Goal: Task Accomplishment & Management: Complete application form

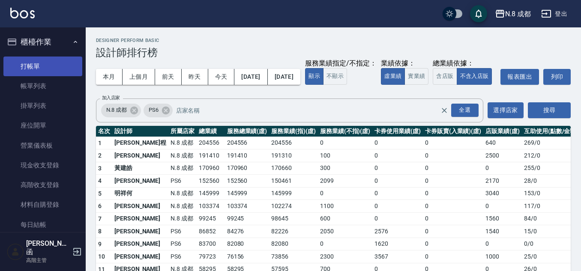
click at [45, 60] on link "打帳單" at bounding box center [42, 67] width 79 height 20
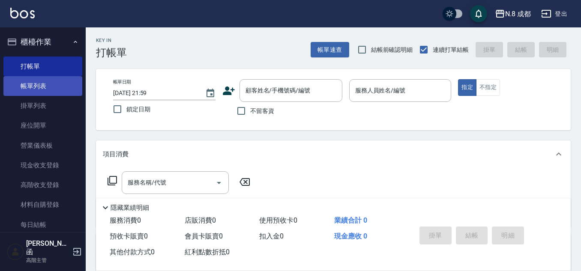
scroll to position [15, 0]
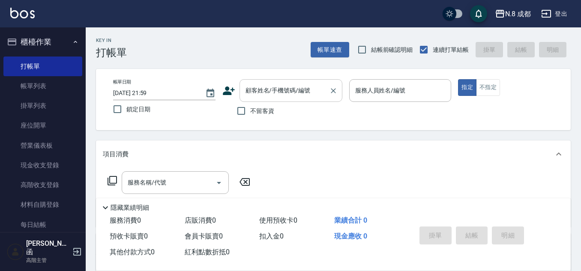
click at [274, 92] on input "顧客姓名/手機號碼/編號" at bounding box center [284, 90] width 82 height 15
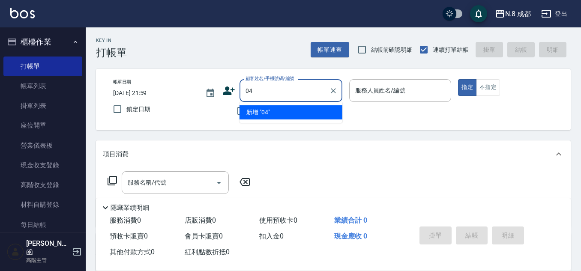
drag, startPoint x: 277, startPoint y: 94, endPoint x: 200, endPoint y: 102, distance: 76.6
click at [200, 102] on div "帳單日期 [DATE] 21:59 鎖定日期 顧客姓名/手機號碼/編號 04 顧客姓名/手機號碼/編號 不留客資 服務人員姓名/編號 服務人員姓名/編號 指定…" at bounding box center [333, 99] width 454 height 41
click at [266, 113] on li "新增 "022"" at bounding box center [290, 112] width 103 height 14
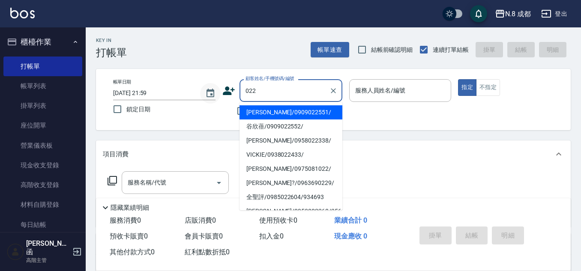
drag, startPoint x: 290, startPoint y: 95, endPoint x: 215, endPoint y: 95, distance: 75.4
click at [215, 95] on div "帳單日期 [DATE] 21:59 鎖定日期 顧客姓名/手機號碼/編號 022 顧客姓名/手機號碼/編號 不留客資 服務人員姓名/編號 服務人員姓名/編號 指…" at bounding box center [333, 99] width 454 height 41
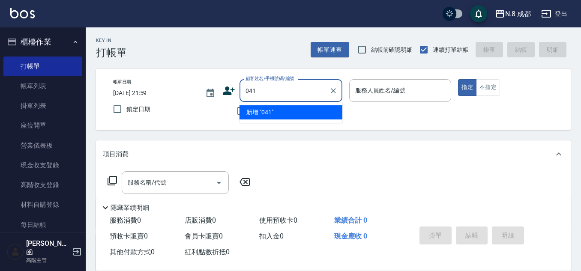
click at [272, 119] on li "新增 "041"" at bounding box center [290, 112] width 103 height 14
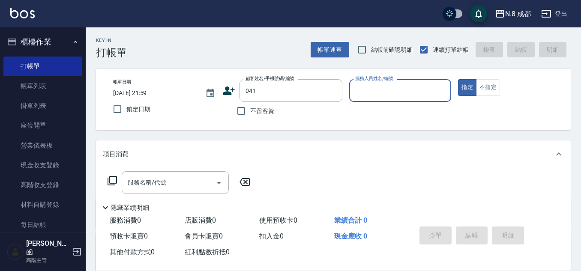
click at [237, 85] on div "顧客姓名/手機號碼/編號 041 顧客姓名/手機號碼/編號" at bounding box center [282, 90] width 120 height 23
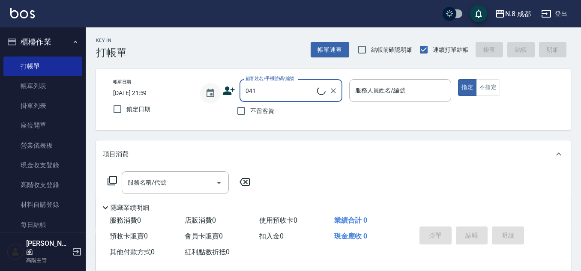
drag, startPoint x: 270, startPoint y: 89, endPoint x: 204, endPoint y: 91, distance: 66.0
click at [204, 91] on div "帳單日期 [DATE] 21:59 鎖定日期 顧客姓名/手機號碼/編號 041 顧客姓名/手機號碼/編號 不留客資 服務人員姓名/編號 服務人員姓名/編號 指…" at bounding box center [333, 99] width 454 height 41
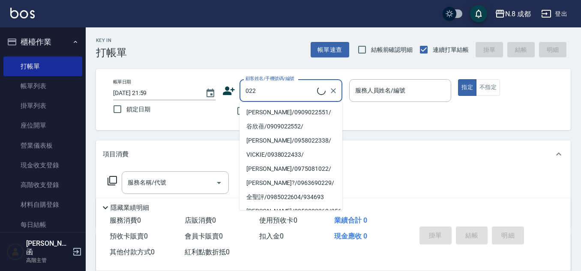
drag, startPoint x: 269, startPoint y: 90, endPoint x: 232, endPoint y: 90, distance: 37.3
click at [232, 90] on div "顧客姓名/手機號碼/編號 022 顧客姓名/手機號碼/編號" at bounding box center [282, 90] width 120 height 23
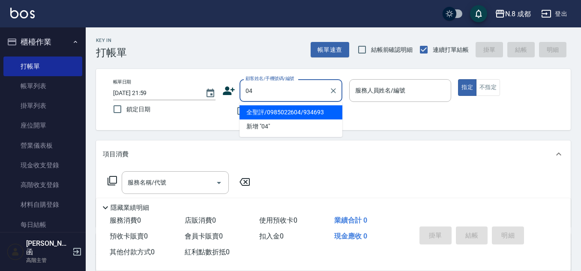
type input "041"
click at [282, 113] on li "新增 "041"" at bounding box center [290, 112] width 103 height 14
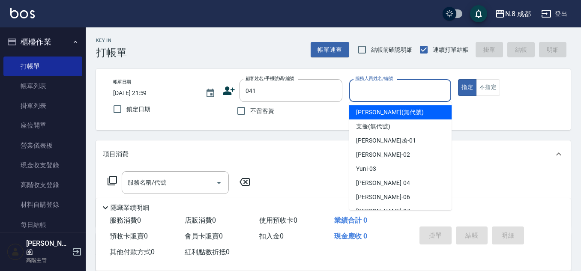
click at [375, 90] on input "服務人員姓名/編號" at bounding box center [400, 90] width 95 height 15
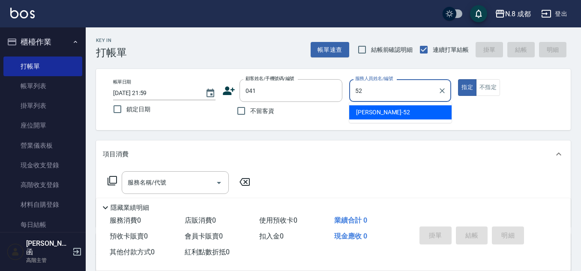
drag, startPoint x: 375, startPoint y: 90, endPoint x: 350, endPoint y: 92, distance: 24.9
click at [350, 92] on div "52 服務人員姓名/編號" at bounding box center [400, 90] width 102 height 23
click at [364, 104] on ul "[PERSON_NAME]-09" at bounding box center [400, 112] width 102 height 21
click at [362, 109] on span "[PERSON_NAME]-09" at bounding box center [369, 112] width 27 height 9
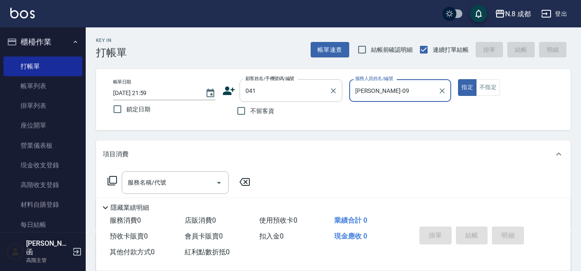
type input "[PERSON_NAME]-09"
click at [270, 90] on input "041" at bounding box center [284, 90] width 82 height 15
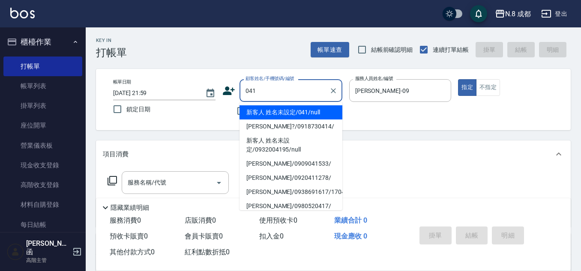
drag, startPoint x: 271, startPoint y: 109, endPoint x: 259, endPoint y: 119, distance: 16.2
click at [270, 110] on li "新客人 姓名未設定/041/null" at bounding box center [290, 112] width 103 height 14
type input "新客人 姓名未設定/041/null"
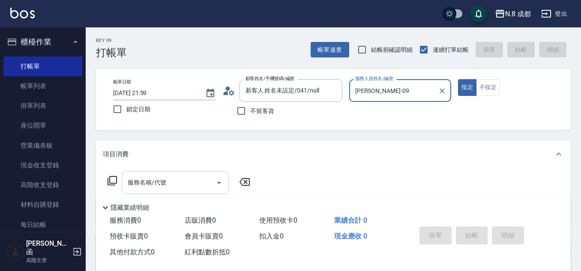
click at [161, 192] on div "服務名稱/代號" at bounding box center [175, 182] width 107 height 23
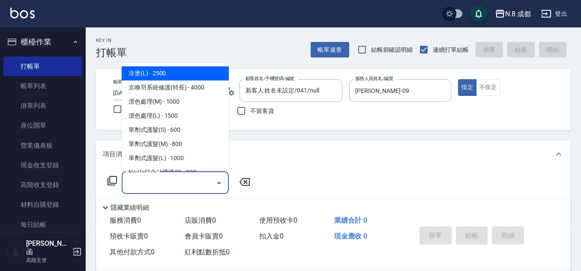
click at [163, 186] on input "服務名稱/代號" at bounding box center [168, 182] width 87 height 15
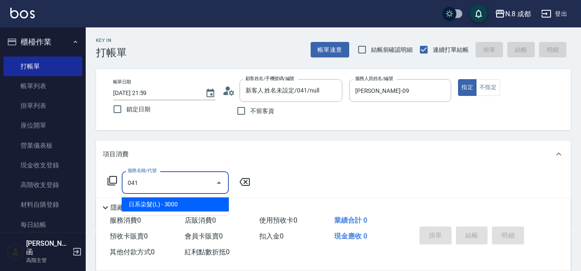
click at [163, 200] on span "日系染髮(L) - 3000" at bounding box center [175, 204] width 107 height 14
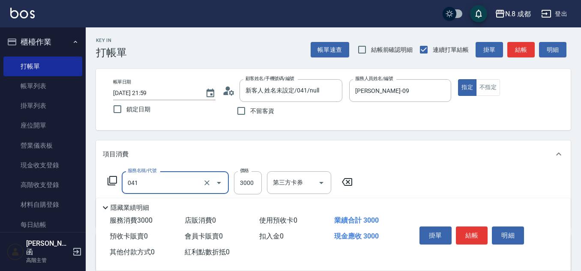
type input "日系染髮(L)(041)"
click at [230, 182] on div "服務名稱/代號 日系染髮(L)(041) 服務名稱/代號 價格 3000 價格 第三方卡券 第三方卡券" at bounding box center [230, 182] width 255 height 23
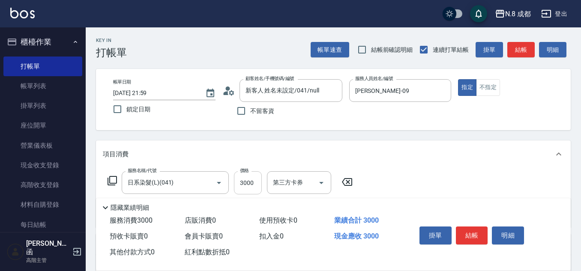
click at [243, 182] on input "3000" at bounding box center [248, 182] width 28 height 23
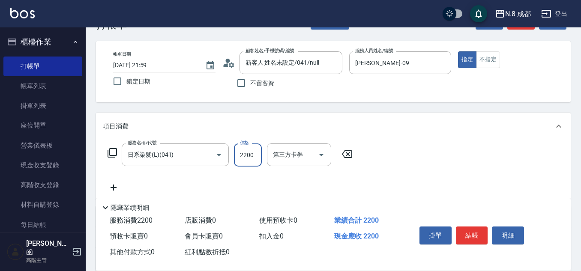
scroll to position [43, 0]
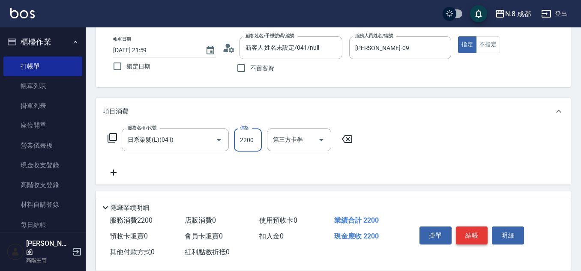
type input "2200"
drag, startPoint x: 461, startPoint y: 233, endPoint x: 206, endPoint y: 113, distance: 281.8
click at [208, 115] on div "Key In 打帳單 帳單速查 結帳前確認明細 連續打單結帳 掛單 結帳 明細 帳單日期 [DATE] 21:59 鎖定日期 顧客姓名/手機號碼/編號 新客人…" at bounding box center [333, 181] width 495 height 392
click at [111, 170] on icon at bounding box center [113, 172] width 21 height 10
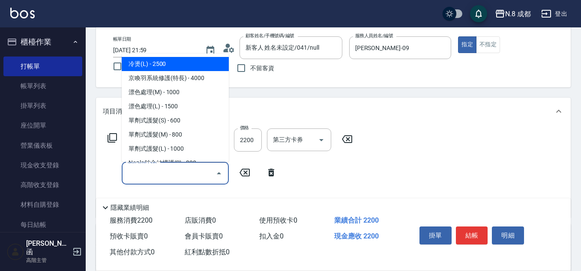
click at [161, 167] on input "服務名稱/代號" at bounding box center [168, 173] width 87 height 15
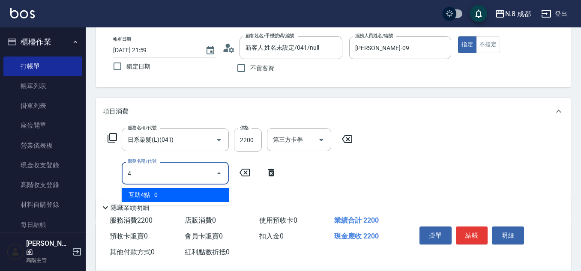
click at [167, 192] on span "互助4點 - 0" at bounding box center [175, 195] width 107 height 14
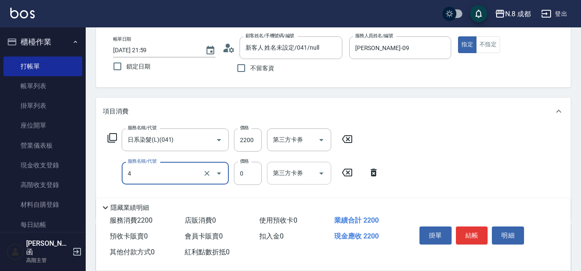
type input "互助4點(4)"
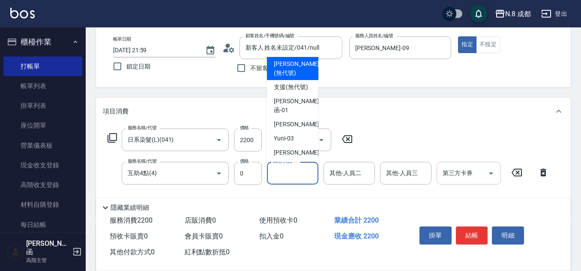
click at [291, 173] on input "其他-人員一" at bounding box center [293, 173] width 44 height 15
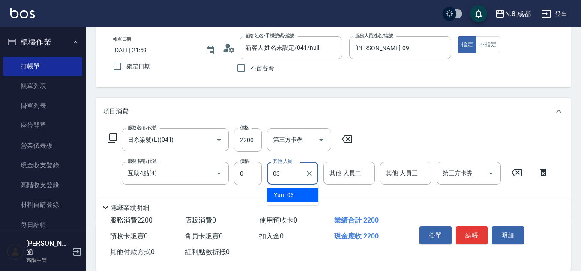
drag, startPoint x: 295, startPoint y: 182, endPoint x: 298, endPoint y: 189, distance: 6.9
click at [299, 199] on div "Yuni -03" at bounding box center [292, 195] width 51 height 14
type input "Yuni-03"
click at [475, 227] on button "結帳" at bounding box center [472, 236] width 32 height 18
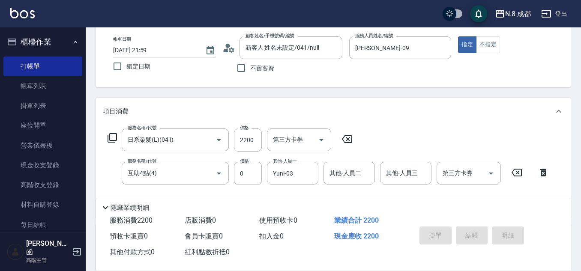
type input "[DATE] 22:02"
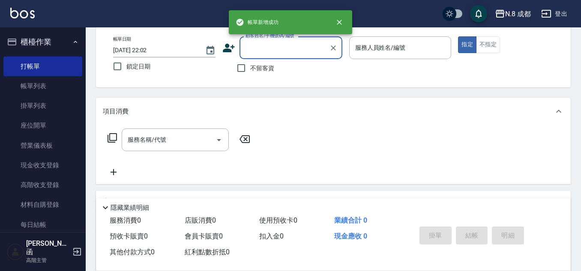
scroll to position [0, 0]
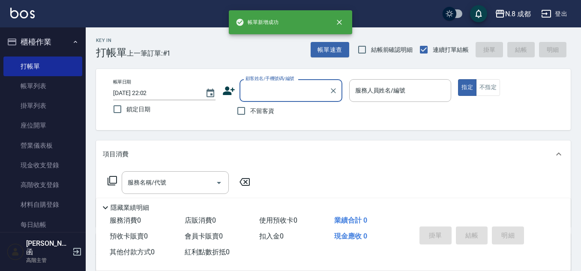
click at [285, 87] on input "顧客姓名/手機號碼/編號" at bounding box center [284, 90] width 82 height 15
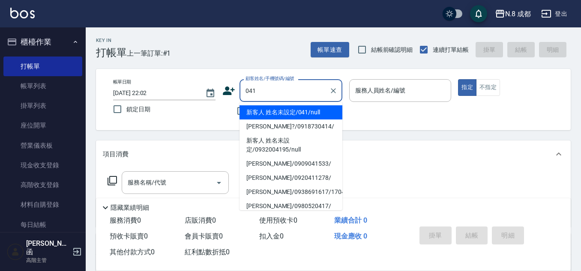
click at [293, 109] on li "新客人 姓名未設定/041/null" at bounding box center [290, 112] width 103 height 14
type input "新客人 姓名未設定/041/null"
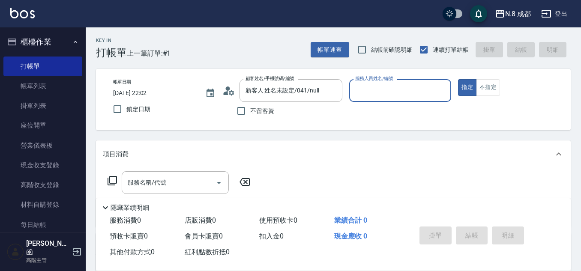
click at [367, 93] on input "服務人員姓名/編號" at bounding box center [400, 90] width 95 height 15
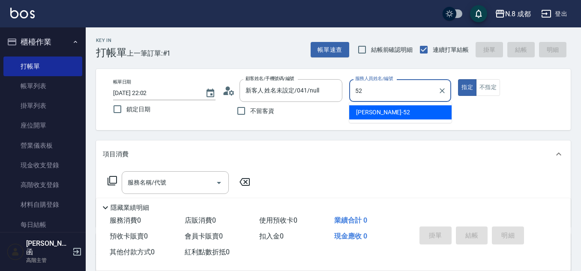
click at [371, 106] on div "[PERSON_NAME]-52" at bounding box center [400, 112] width 102 height 14
type input "[PERSON_NAME]-52"
click at [372, 109] on p at bounding box center [400, 106] width 102 height 9
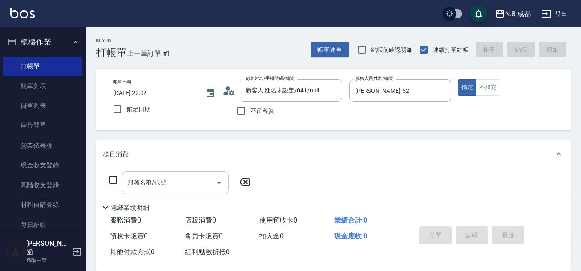
click at [197, 177] on input "服務名稱/代號" at bounding box center [168, 182] width 87 height 15
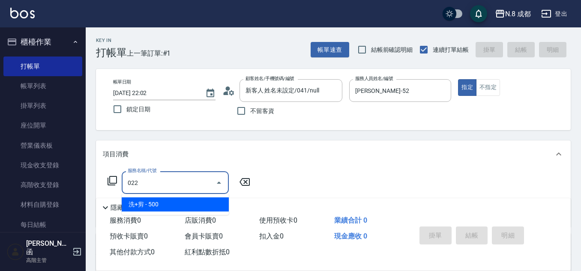
click at [192, 205] on span "洗+剪 - 500" at bounding box center [175, 204] width 107 height 14
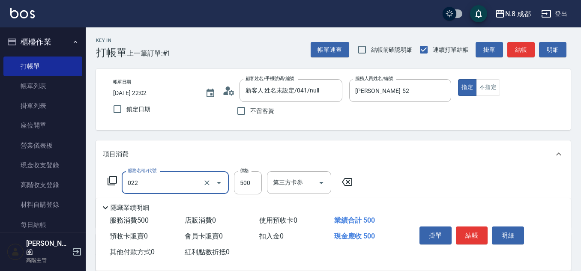
drag, startPoint x: 227, startPoint y: 184, endPoint x: 234, endPoint y: 184, distance: 7.7
click at [227, 184] on div "022 服務名稱/代號" at bounding box center [175, 182] width 107 height 23
type input "洗+剪(022)"
click at [239, 183] on input "500" at bounding box center [248, 182] width 28 height 23
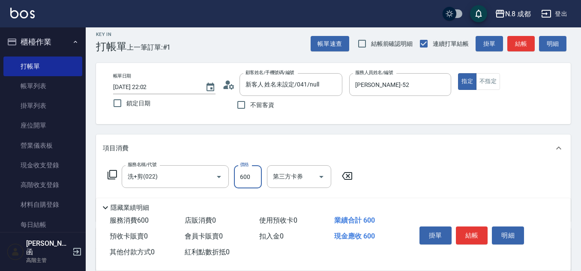
scroll to position [86, 0]
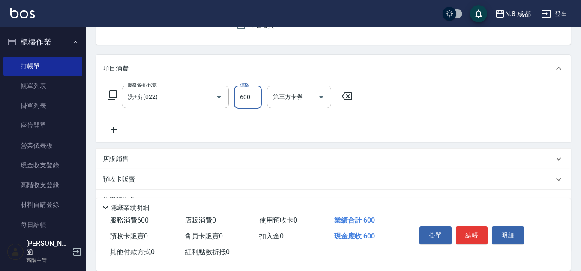
type input "600"
click at [112, 131] on icon at bounding box center [113, 130] width 21 height 10
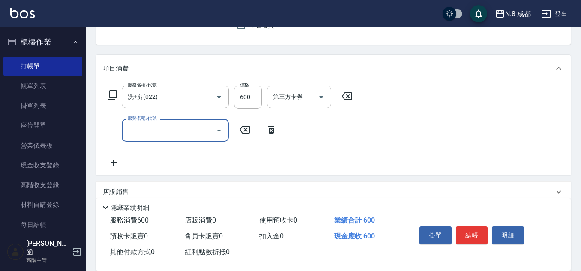
click at [137, 134] on input "服務名稱/代號" at bounding box center [168, 130] width 87 height 15
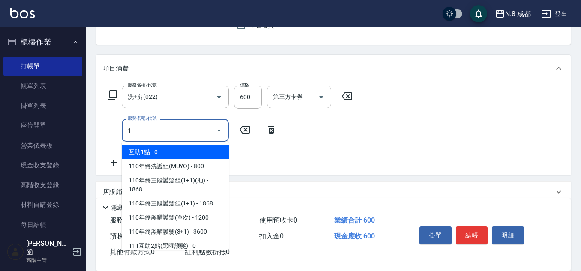
drag, startPoint x: 153, startPoint y: 144, endPoint x: 280, endPoint y: 145, distance: 127.2
click at [163, 154] on span "互助1點 - 0" at bounding box center [175, 152] width 107 height 14
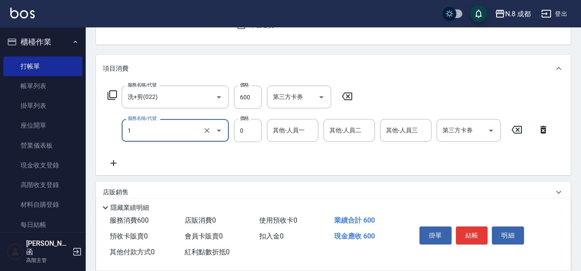
type input "互助1點(1)"
click at [323, 139] on form "其他-人員一 其他-人員一" at bounding box center [295, 130] width 57 height 23
click at [301, 131] on div "其他-人員一 其他-人員一" at bounding box center [292, 130] width 51 height 23
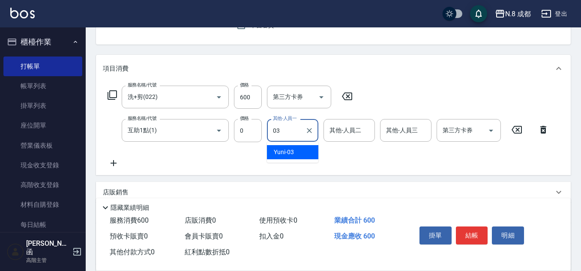
click at [301, 153] on div "Yuni -03" at bounding box center [292, 152] width 51 height 14
type input "Yuni-03"
click at [471, 228] on button "結帳" at bounding box center [472, 236] width 32 height 18
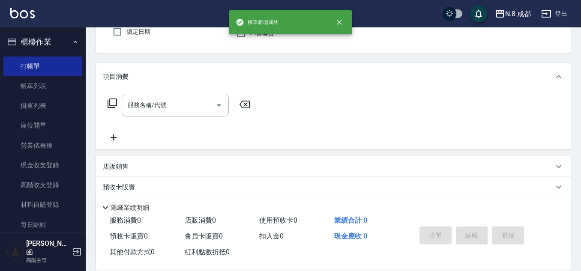
scroll to position [0, 0]
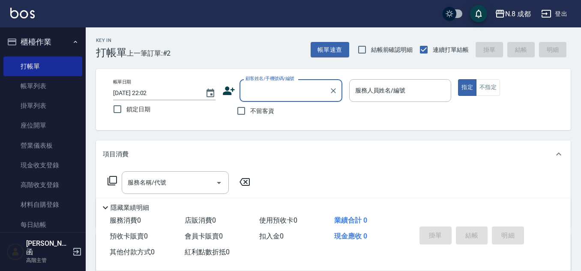
click at [290, 79] on label "顧客姓名/手機號碼/編號" at bounding box center [269, 78] width 49 height 6
click at [290, 83] on input "顧客姓名/手機號碼/編號" at bounding box center [284, 90] width 82 height 15
click at [289, 85] on input "顧客姓名/手機號碼/編號" at bounding box center [284, 90] width 82 height 15
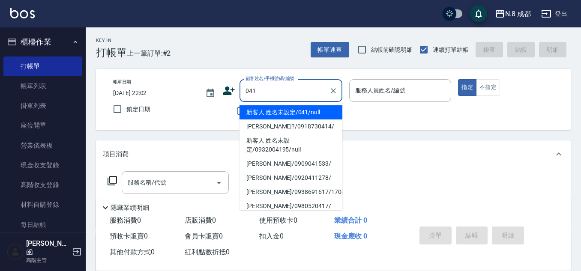
drag, startPoint x: 294, startPoint y: 102, endPoint x: 295, endPoint y: 107, distance: 4.6
click at [294, 103] on ul "新客人 姓名未設定/041/null [PERSON_NAME]?/0918730414/ 新客人 姓名未設定/0932004195/null [PERSON…" at bounding box center [290, 156] width 103 height 108
click at [295, 107] on li "新客人 姓名未設定/041/null" at bounding box center [290, 112] width 103 height 14
type input "新客人 姓名未設定/041/null"
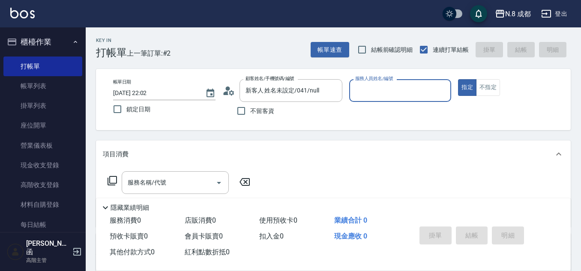
click at [395, 100] on div "服務人員姓名/編號" at bounding box center [400, 90] width 102 height 23
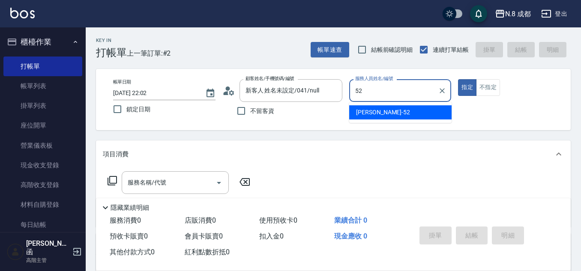
click at [392, 111] on div "[PERSON_NAME]-52" at bounding box center [400, 112] width 102 height 14
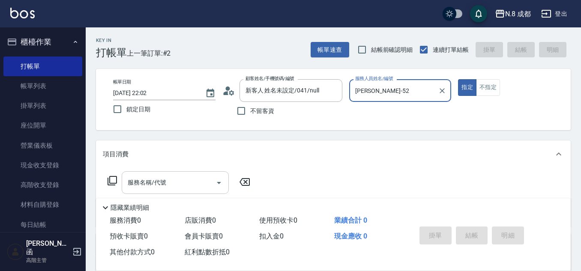
type input "[PERSON_NAME]-52"
click at [188, 182] on input "服務名稱/代號" at bounding box center [168, 182] width 87 height 15
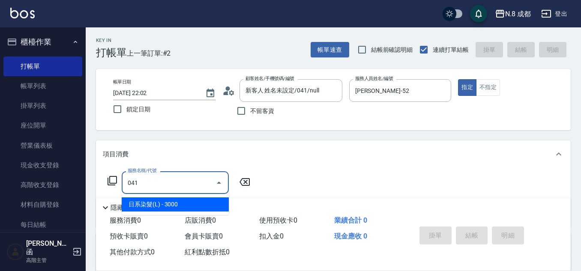
drag, startPoint x: 169, startPoint y: 180, endPoint x: 90, endPoint y: 192, distance: 79.7
click at [86, 192] on div "Key In 打帳單 上一筆訂單:#2 帳單速查 結帳前確認明細 連續打單結帳 掛單 結帳 明細 帳單日期 [DATE] 22:02 鎖定日期 顧客姓名/手機…" at bounding box center [333, 222] width 495 height 391
click at [184, 203] on span "洗+剪 - 500" at bounding box center [175, 204] width 107 height 14
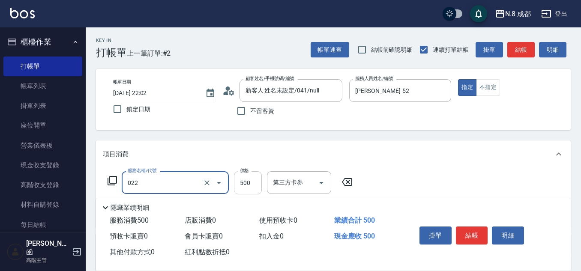
type input "洗+剪(022)"
click at [242, 188] on input "500" at bounding box center [248, 182] width 28 height 23
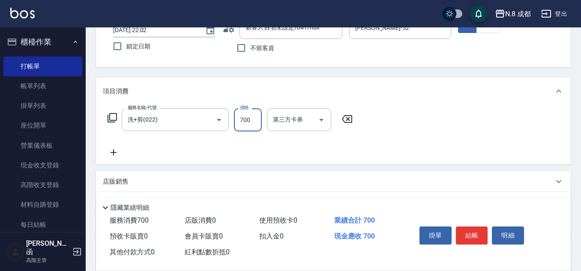
scroll to position [86, 0]
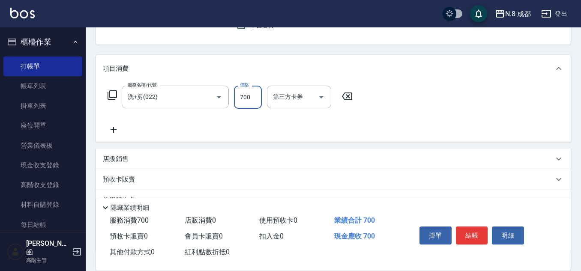
type input "700"
click at [116, 128] on icon at bounding box center [113, 130] width 21 height 10
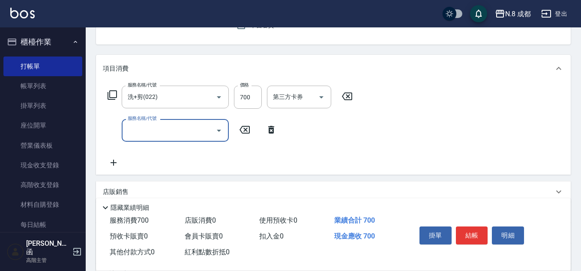
drag, startPoint x: 149, startPoint y: 131, endPoint x: 150, endPoint y: 138, distance: 7.4
click at [149, 131] on input "服務名稱/代號" at bounding box center [168, 130] width 87 height 15
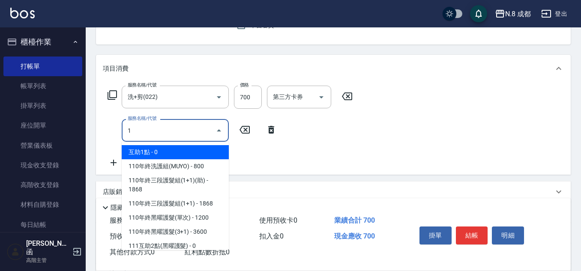
drag, startPoint x: 152, startPoint y: 152, endPoint x: 341, endPoint y: 154, distance: 189.3
click at [153, 153] on span "互助1點 - 0" at bounding box center [175, 152] width 107 height 14
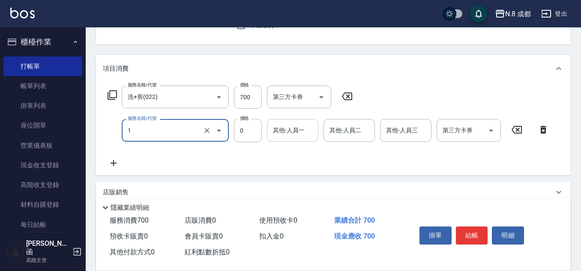
type input "互助1點(1)"
click at [305, 134] on input "其他-人員一" at bounding box center [293, 130] width 44 height 15
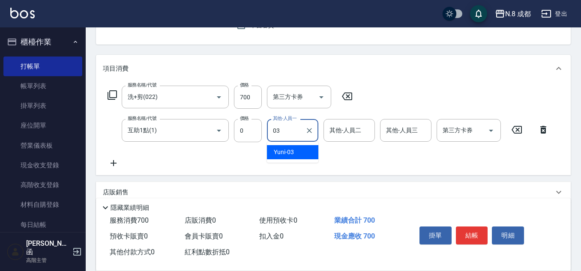
click at [302, 150] on div "Yuni -03" at bounding box center [292, 152] width 51 height 14
type input "Yuni-03"
click at [466, 231] on button "結帳" at bounding box center [472, 236] width 32 height 18
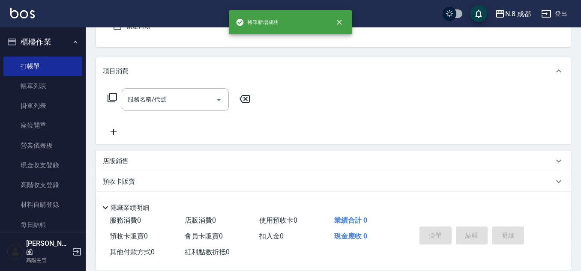
scroll to position [0, 0]
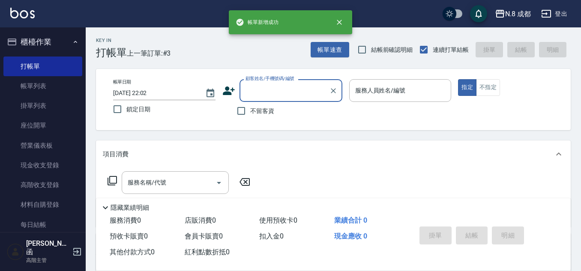
click at [283, 96] on input "顧客姓名/手機號碼/編號" at bounding box center [284, 90] width 82 height 15
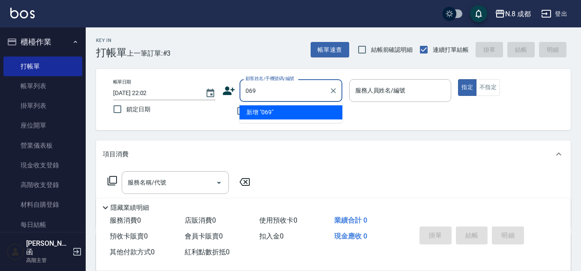
drag, startPoint x: 276, startPoint y: 98, endPoint x: 179, endPoint y: 104, distance: 97.4
click at [179, 104] on div "帳單日期 [DATE] 22:02 鎖定日期 顧客姓名/手機號碼/編號 069 顧客姓名/手機號碼/編號 不留客資 服務人員姓名/編號 服務人員姓名/編號 指…" at bounding box center [333, 99] width 454 height 41
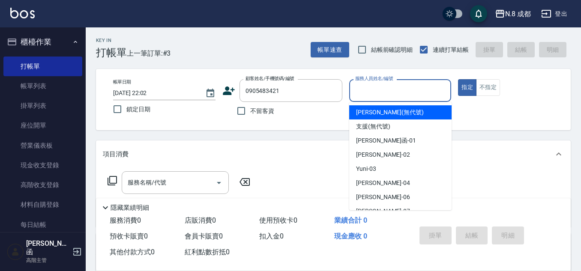
click at [391, 94] on input "服務人員姓名/編號" at bounding box center [400, 90] width 95 height 15
click at [309, 93] on input "0905483421" at bounding box center [284, 90] width 82 height 15
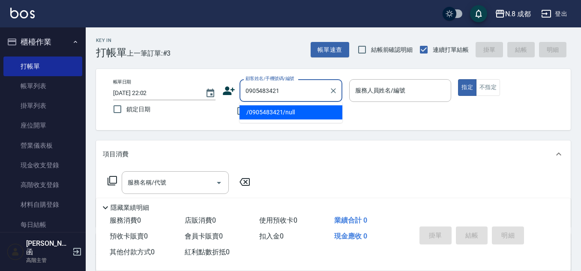
click at [309, 93] on input "0905483421" at bounding box center [284, 90] width 82 height 15
click at [304, 112] on li "/0905483421/null" at bounding box center [290, 112] width 103 height 14
type input "/0905483421/null"
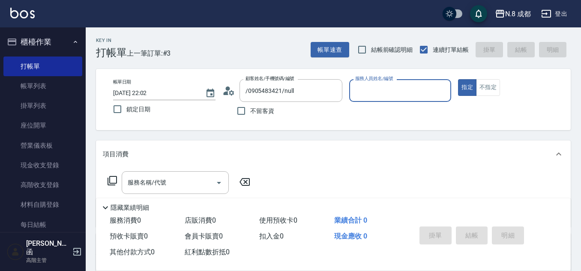
click at [395, 91] on input "服務人員姓名/編號" at bounding box center [400, 90] width 95 height 15
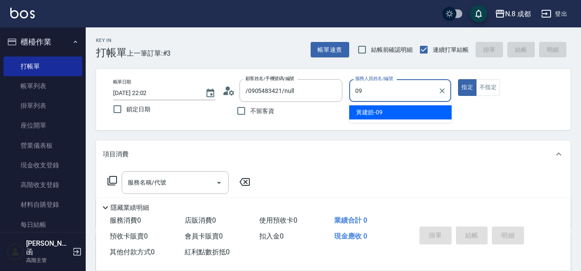
click at [379, 111] on span "[PERSON_NAME]-09" at bounding box center [369, 112] width 27 height 9
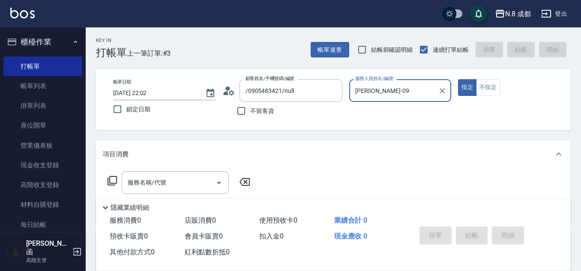
type input "[PERSON_NAME]-09"
click at [173, 173] on div "服務名稱/代號 服務名稱/代號" at bounding box center [333, 197] width 474 height 59
click at [172, 180] on input "服務名稱/代號" at bounding box center [168, 182] width 87 height 15
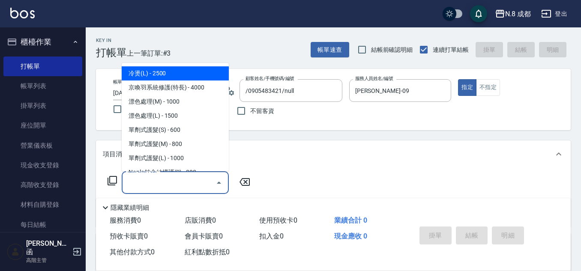
type input "0"
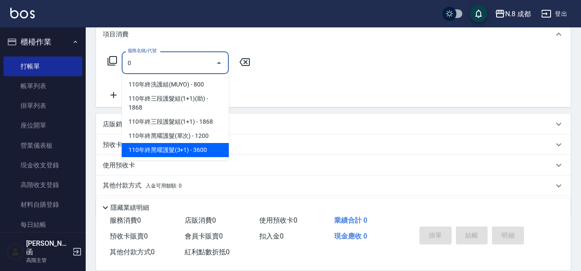
scroll to position [105, 0]
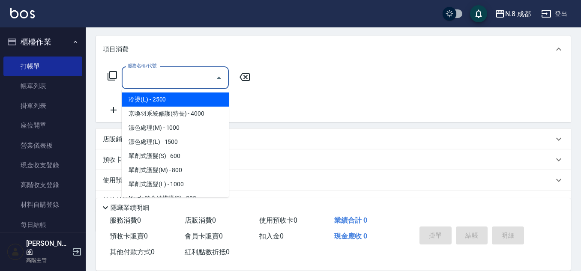
click at [167, 72] on input "服務名稱/代號" at bounding box center [168, 77] width 87 height 15
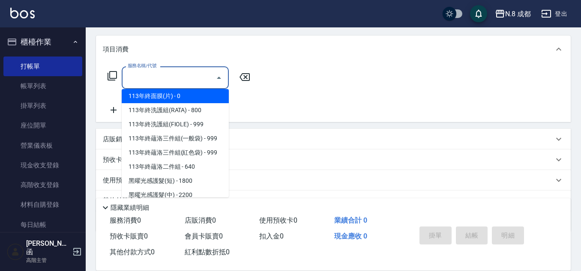
scroll to position [1155, 0]
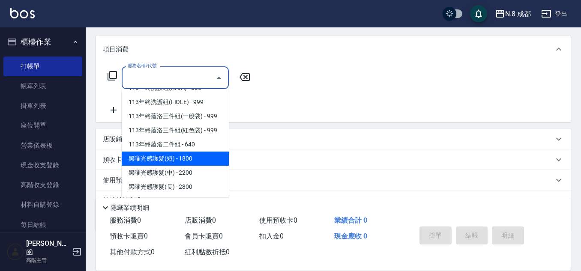
click at [185, 157] on span "黑曜光感護髮(短) - 1800" at bounding box center [175, 159] width 107 height 14
type input "黑曜光感護髮(短)(黑1)"
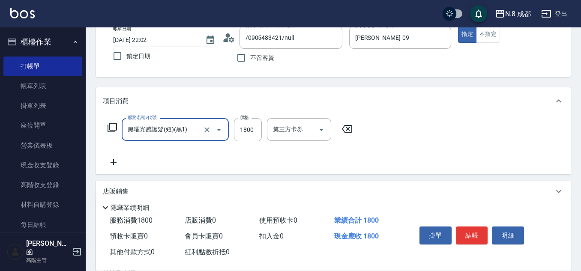
scroll to position [128, 0]
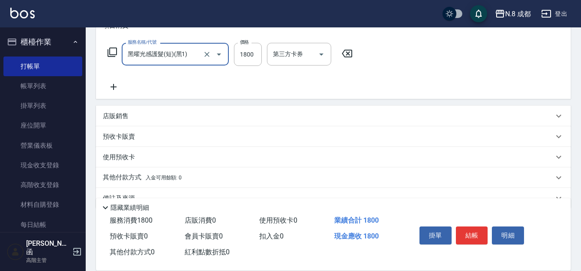
click at [111, 86] on icon at bounding box center [113, 87] width 21 height 10
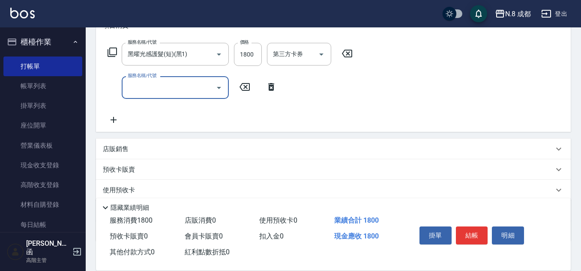
click at [219, 94] on button "Open" at bounding box center [219, 88] width 14 height 14
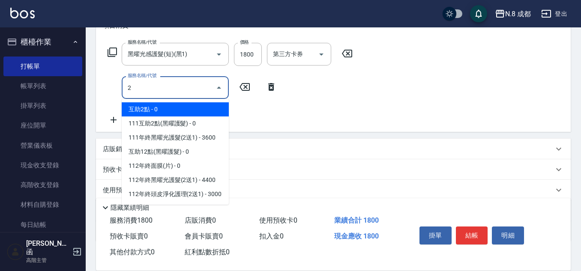
click at [191, 111] on span "互助2點 - 0" at bounding box center [175, 109] width 107 height 14
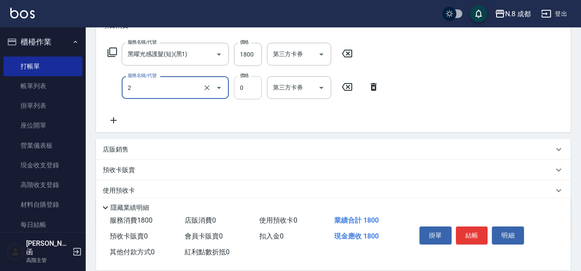
type input "互助2點(2)"
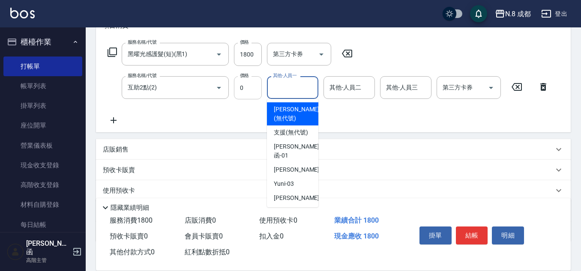
click at [307, 88] on input "其他-人員一" at bounding box center [293, 87] width 44 height 15
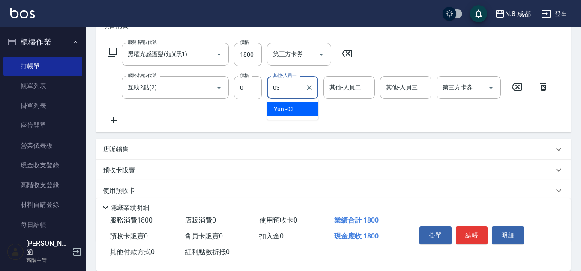
click at [289, 113] on span "Yuni -03" at bounding box center [284, 109] width 20 height 9
type input "Yuni-03"
click at [470, 235] on button "結帳" at bounding box center [472, 236] width 32 height 18
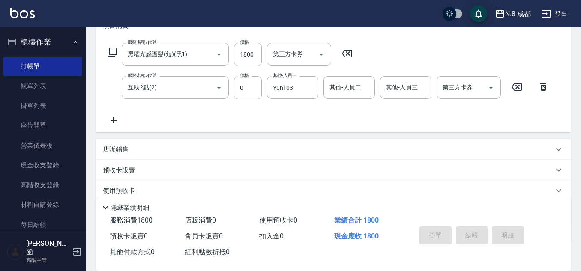
type input "[DATE] 22:03"
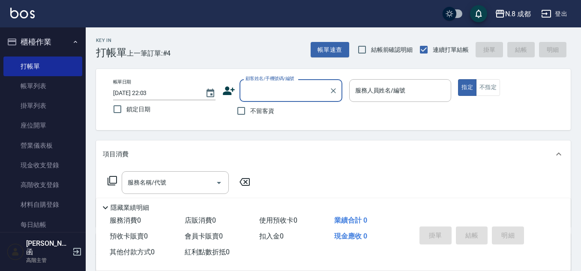
click at [254, 81] on label "顧客姓名/手機號碼/編號" at bounding box center [269, 78] width 49 height 6
click at [254, 83] on input "顧客姓名/手機號碼/編號" at bounding box center [284, 90] width 82 height 15
click at [263, 95] on input "顧客姓名/手機號碼/編號" at bounding box center [284, 90] width 82 height 15
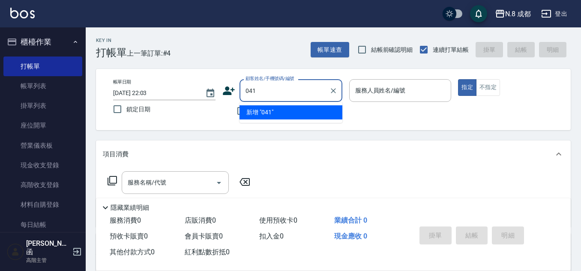
drag, startPoint x: 269, startPoint y: 111, endPoint x: 275, endPoint y: 112, distance: 6.1
click at [269, 111] on li "新增 "041"" at bounding box center [290, 112] width 103 height 14
type input "041"
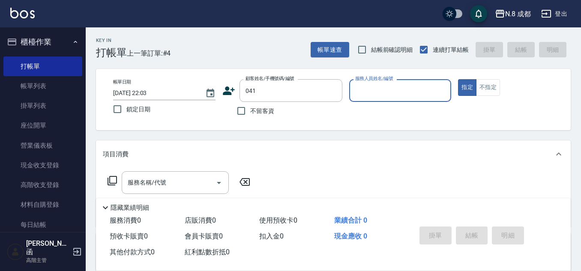
drag, startPoint x: 350, startPoint y: 101, endPoint x: 373, endPoint y: 100, distance: 23.2
click at [353, 101] on div "服務人員姓名/編號" at bounding box center [400, 90] width 102 height 23
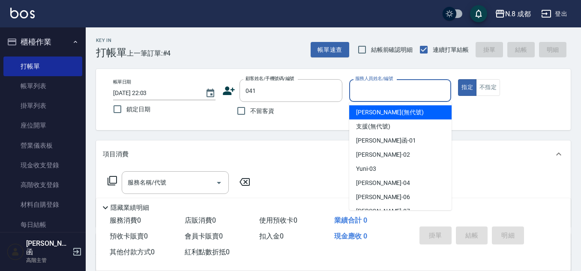
click at [373, 100] on div "服務人員姓名/編號" at bounding box center [400, 90] width 102 height 23
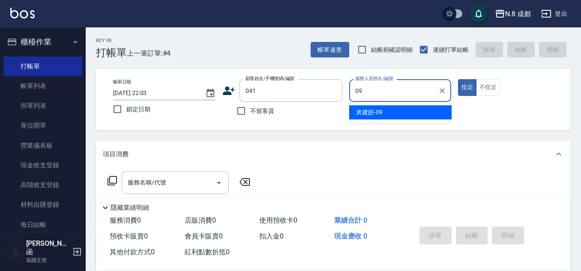
click at [368, 116] on span "[PERSON_NAME]-09" at bounding box center [369, 112] width 27 height 9
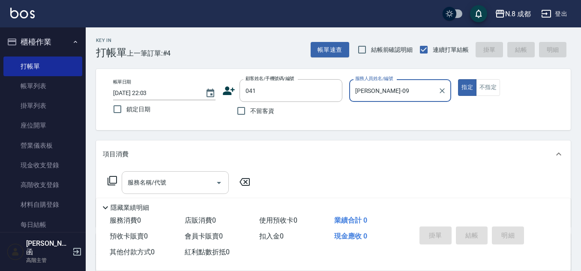
type input "[PERSON_NAME]-09"
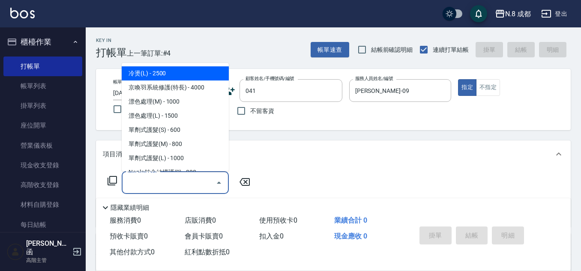
click at [175, 185] on input "服務名稱/代號" at bounding box center [168, 182] width 87 height 15
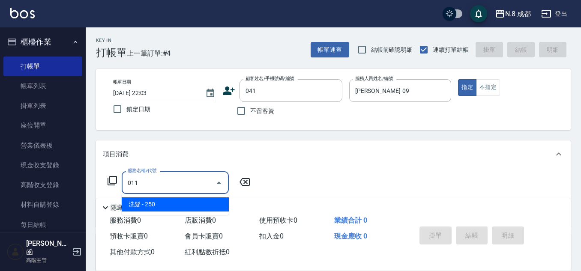
click at [176, 198] on span "洗髮 - 250" at bounding box center [175, 204] width 107 height 14
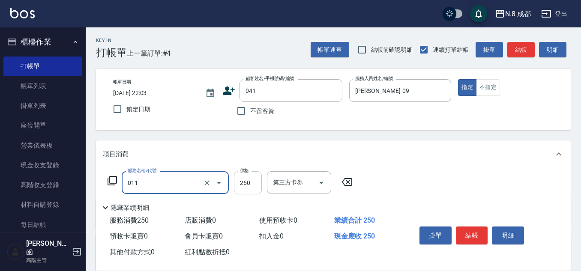
type input "洗髮(011)"
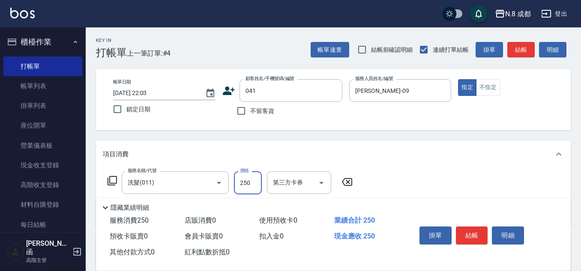
click at [260, 182] on input "250" at bounding box center [248, 182] width 28 height 23
type input "300"
click at [400, 168] on div "服務名稱/代號 洗髮(011) 服務名稱/代號 價格 300 價格 第三方卡券 第三方卡券" at bounding box center [333, 198] width 474 height 60
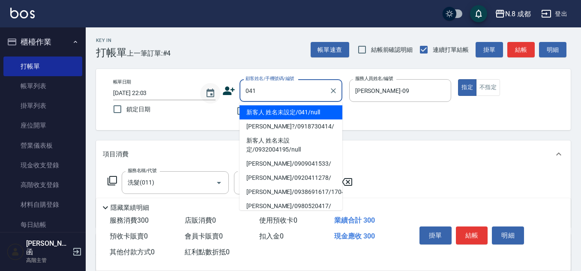
drag, startPoint x: 255, startPoint y: 89, endPoint x: 205, endPoint y: 84, distance: 49.9
click at [205, 84] on div "帳單日期 [DATE] 22:03 鎖定日期 顧客姓名/手機號碼/編號 041 顧客姓名/手機號碼/編號 不留客資 服務人員姓名/編號 [PERSON_NAM…" at bounding box center [333, 99] width 454 height 41
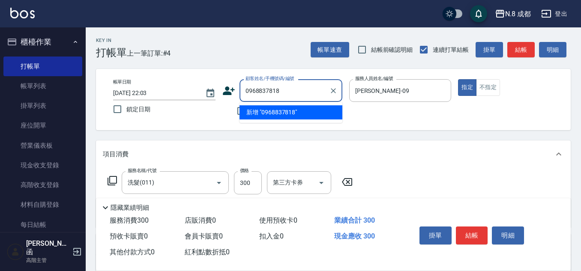
type input "0968837818"
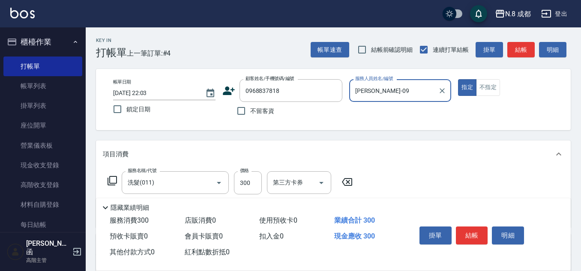
click at [222, 92] on icon at bounding box center [228, 90] width 13 height 13
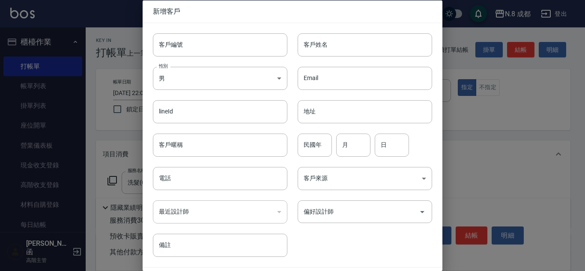
click at [233, 92] on div "lineId lineId" at bounding box center [215, 105] width 145 height 33
type input "0968837818"
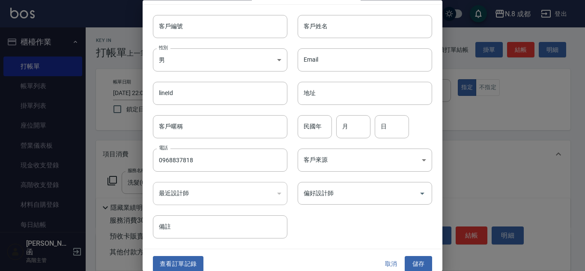
scroll to position [26, 0]
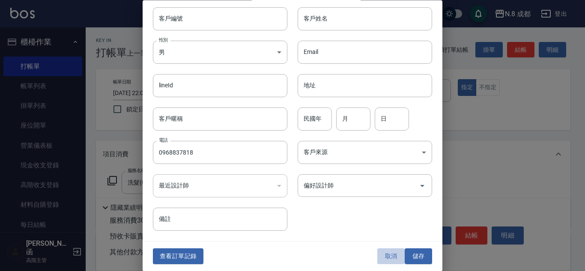
click at [393, 257] on button "取消" at bounding box center [390, 257] width 27 height 16
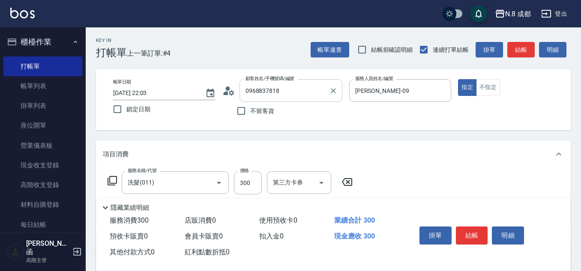
click at [282, 87] on input "0968837818" at bounding box center [284, 90] width 82 height 15
click at [230, 91] on icon at bounding box center [231, 92] width 5 height 5
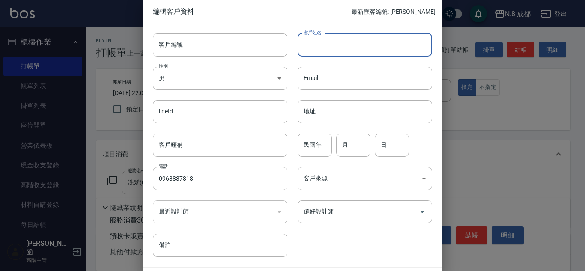
click at [315, 56] on input "客戶姓名" at bounding box center [365, 44] width 134 height 23
type input "u"
type input "[PERSON_NAME]"
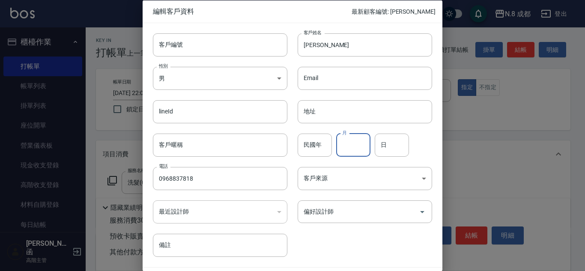
click at [354, 137] on input "月" at bounding box center [353, 144] width 34 height 23
type input "02"
click at [373, 144] on div "民國年 民國年 月 02 月 日 日" at bounding box center [359, 139] width 145 height 33
click at [376, 146] on input "日" at bounding box center [392, 144] width 34 height 23
click at [364, 143] on div "民國年 民國年 月 02 月 日 03 日" at bounding box center [359, 139] width 145 height 33
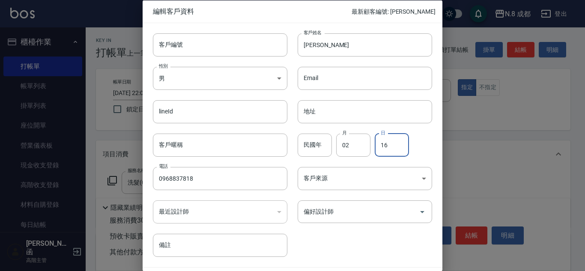
type input "16"
click at [330, 230] on div "客戶編號 客戶編號 客戶姓名 [PERSON_NAME]姓名 性別 男 [DEMOGRAPHIC_DATA] 性別 Email Email lineId li…" at bounding box center [287, 140] width 289 height 234
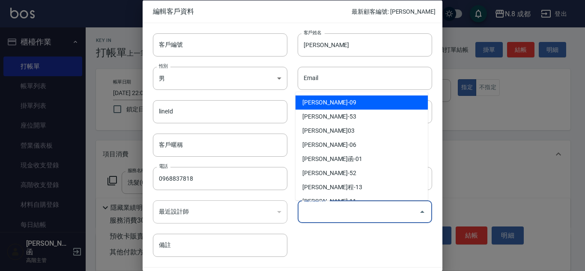
click at [329, 215] on input "偏好設計師" at bounding box center [358, 211] width 114 height 15
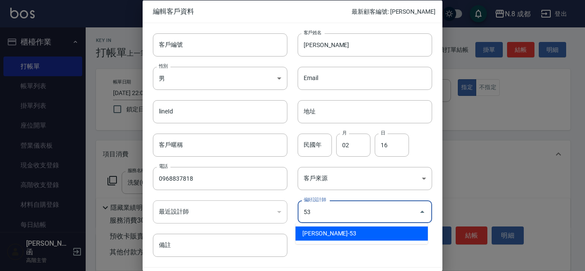
click at [331, 230] on li "[PERSON_NAME]-53" at bounding box center [361, 234] width 132 height 14
type input "[PERSON_NAME]"
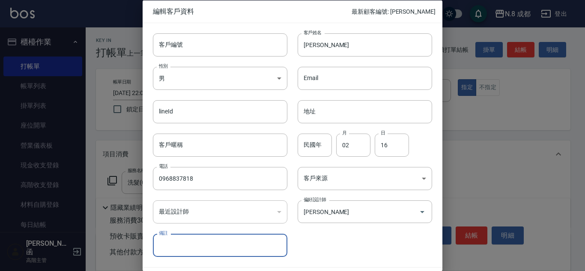
click at [343, 230] on div "客戶編號 客戶編號 客戶姓名 [PERSON_NAME]姓名 性別 男 [DEMOGRAPHIC_DATA] 性別 Email Email lineId li…" at bounding box center [287, 140] width 289 height 234
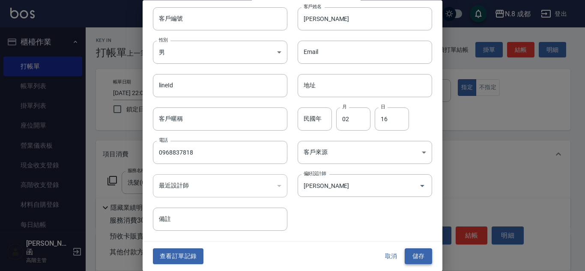
drag, startPoint x: 430, startPoint y: 271, endPoint x: 414, endPoint y: 249, distance: 26.6
click at [426, 267] on div "查看訂單記錄 取消 儲存" at bounding box center [293, 257] width 300 height 30
drag, startPoint x: 414, startPoint y: 249, endPoint x: 415, endPoint y: 221, distance: 28.7
click at [413, 249] on button "儲存" at bounding box center [418, 257] width 27 height 16
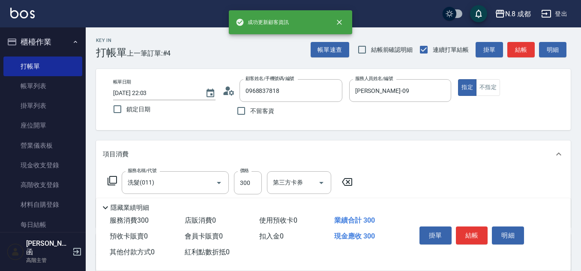
click at [429, 108] on p at bounding box center [400, 106] width 102 height 9
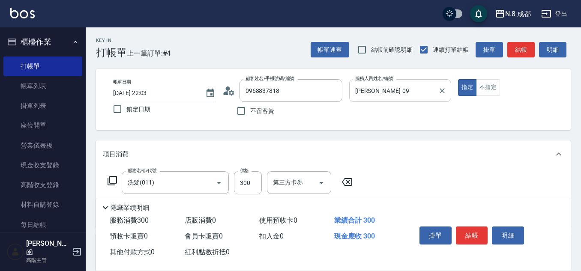
drag, startPoint x: 424, startPoint y: 93, endPoint x: 398, endPoint y: 95, distance: 26.6
click at [424, 93] on input "[PERSON_NAME]-09" at bounding box center [394, 90] width 82 height 15
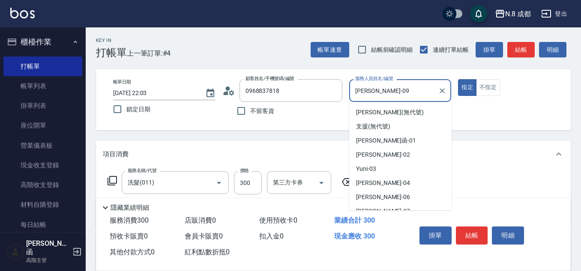
scroll to position [36, 0]
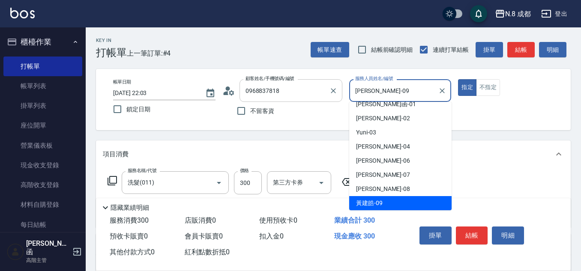
drag, startPoint x: 397, startPoint y: 95, endPoint x: 246, endPoint y: 95, distance: 150.3
click at [246, 95] on div "帳單日期 [DATE] 22:03 鎖定日期 顧客姓名/手機號碼/編號 0968837818 顧客姓名/手機號碼/編號 不留客資 服務人員姓名/編號 [PER…" at bounding box center [333, 99] width 454 height 41
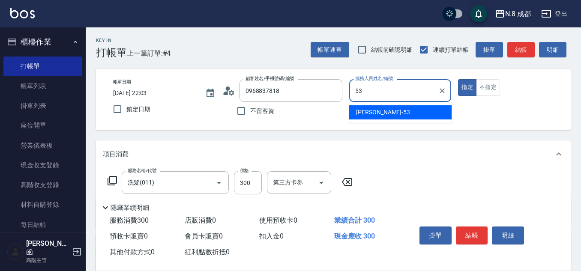
click at [382, 111] on div "[PERSON_NAME]-53" at bounding box center [400, 112] width 102 height 14
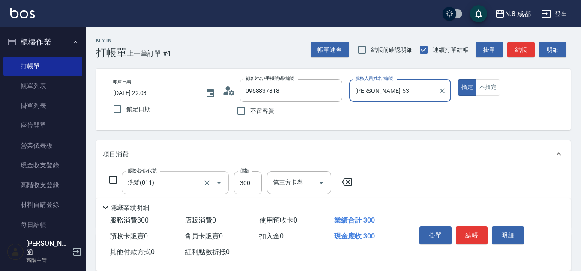
type input "[PERSON_NAME]-53"
click at [144, 184] on input "洗髮(011)" at bounding box center [162, 182] width 75 height 15
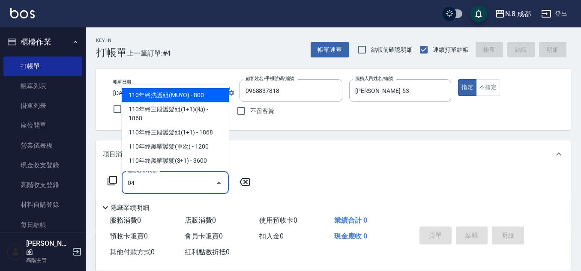
scroll to position [0, 0]
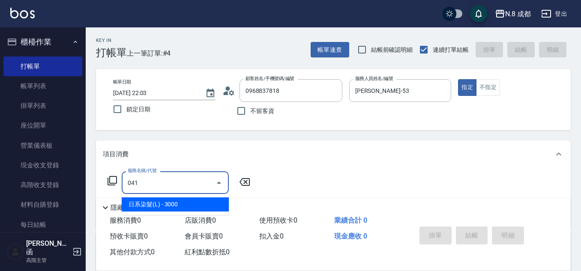
click at [183, 200] on span "日系染髮(L) - 3000" at bounding box center [175, 204] width 107 height 14
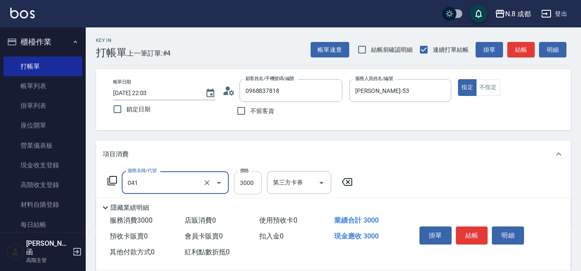
type input "日系染髮(L)(041)"
click at [250, 179] on input "3000" at bounding box center [248, 182] width 28 height 23
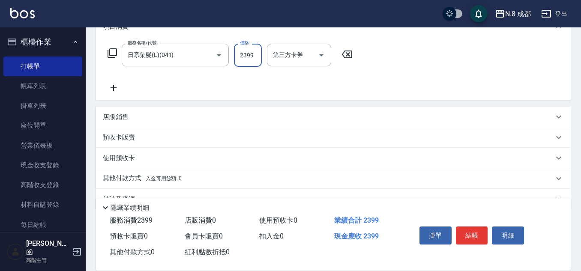
scroll to position [128, 0]
type input "2399"
click at [471, 237] on button "結帳" at bounding box center [472, 236] width 32 height 18
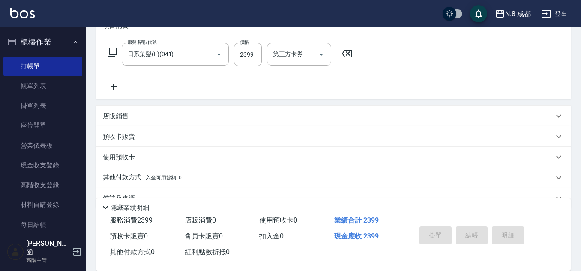
type input "[DATE] 22:04"
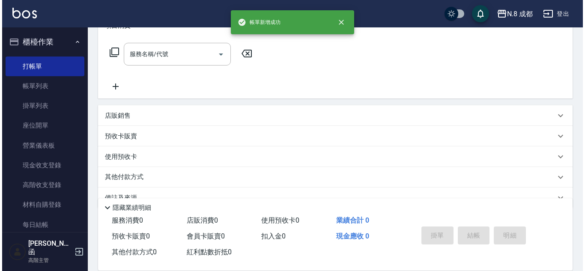
scroll to position [0, 0]
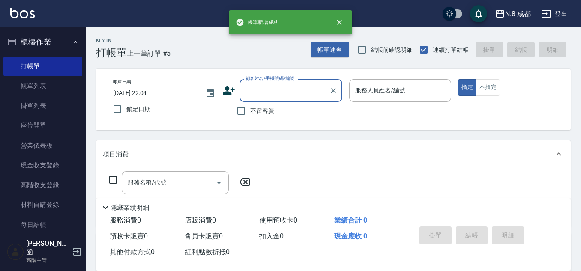
click at [268, 89] on input "顧客姓名/手機號碼/編號" at bounding box center [284, 90] width 82 height 15
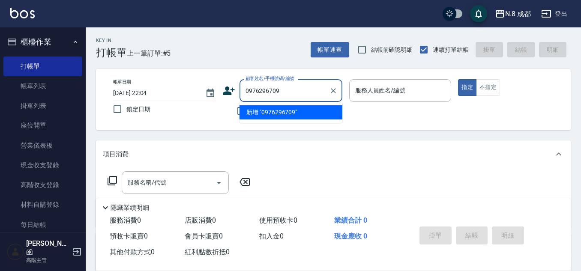
click at [287, 116] on li "新增 "0976296709"" at bounding box center [290, 112] width 103 height 14
type input "0976296709"
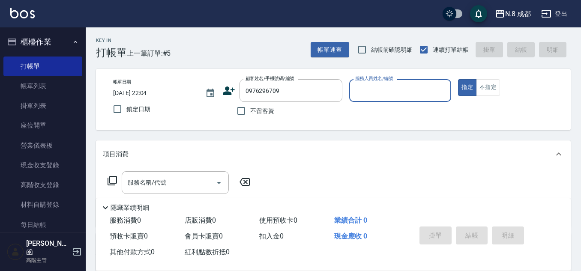
click at [230, 91] on icon at bounding box center [228, 90] width 13 height 13
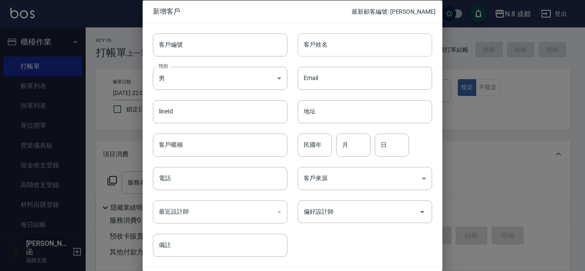
type input "0976296709"
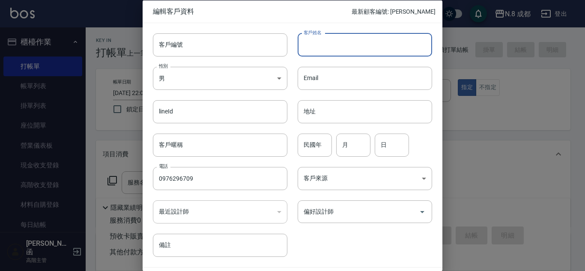
click at [311, 45] on input "客戶姓名" at bounding box center [365, 44] width 134 height 23
type input "鄰云珍"
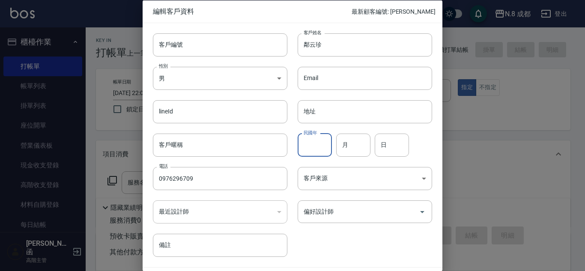
drag, startPoint x: 328, startPoint y: 142, endPoint x: 324, endPoint y: 143, distance: 4.9
click at [328, 143] on input "民國年" at bounding box center [315, 144] width 34 height 23
click at [375, 140] on input "日" at bounding box center [392, 144] width 34 height 23
drag, startPoint x: 372, startPoint y: 140, endPoint x: 382, endPoint y: 140, distance: 9.4
click at [372, 140] on div "民國年 民國年 月 月 日 日" at bounding box center [359, 139] width 145 height 33
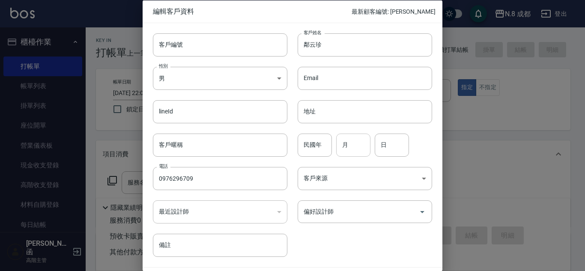
click at [359, 142] on input "月" at bounding box center [353, 144] width 34 height 23
type input "11"
click at [384, 143] on input "日" at bounding box center [392, 144] width 34 height 23
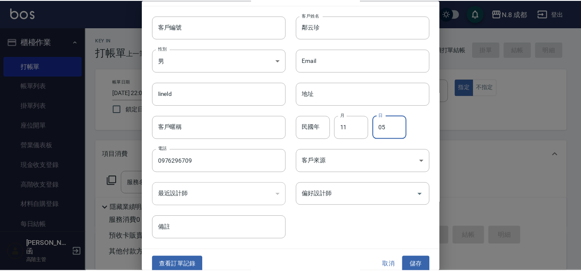
scroll to position [26, 0]
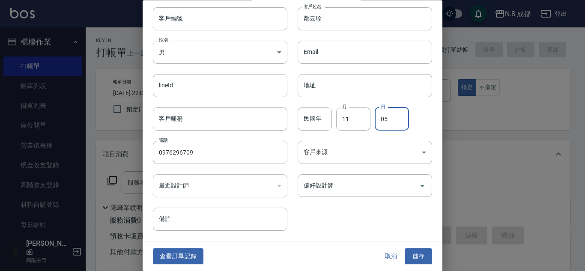
type input "05"
click at [340, 201] on div "客戶編號 客戶編號 客戶姓名 鄰云珍 客戶姓名 性別 男 [DEMOGRAPHIC_DATA] 性別 Email Email lineId lineId 地址…" at bounding box center [287, 114] width 289 height 234
click at [408, 249] on button "儲存" at bounding box center [418, 257] width 27 height 16
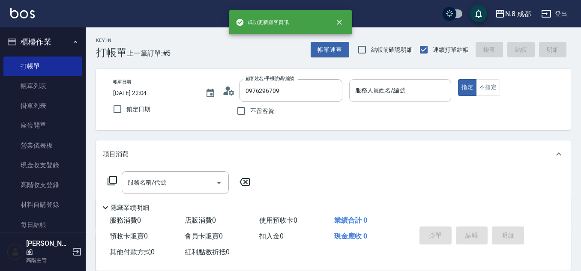
click at [396, 86] on input "服務人員姓名/編號" at bounding box center [400, 90] width 95 height 15
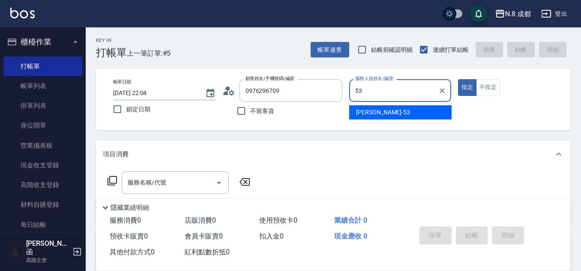
click at [394, 112] on div "[PERSON_NAME]-53" at bounding box center [400, 112] width 102 height 14
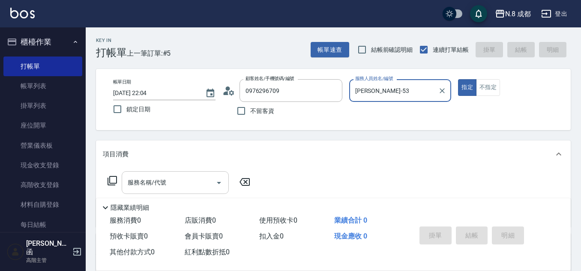
type input "[PERSON_NAME]-53"
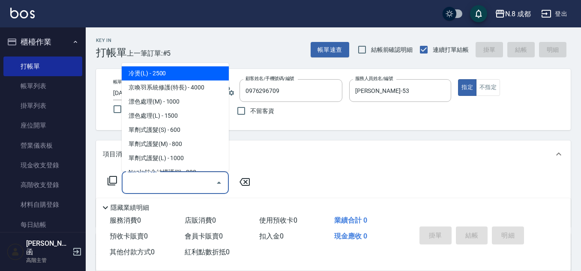
click at [185, 179] on input "服務名稱/代號" at bounding box center [168, 182] width 87 height 15
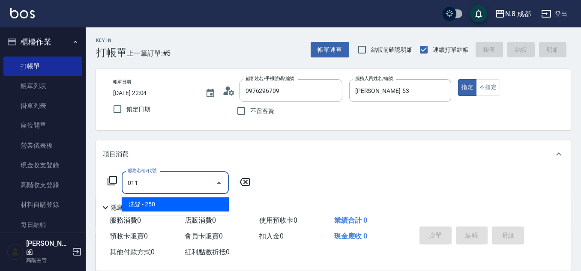
click at [188, 198] on span "洗髮 - 250" at bounding box center [175, 204] width 107 height 14
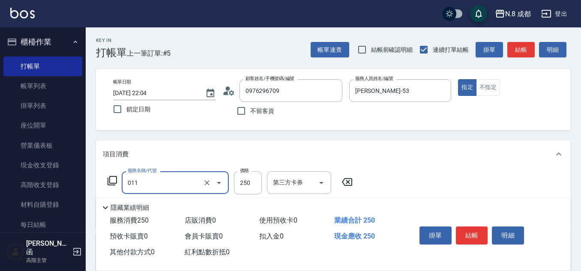
type input "洗髮(011)"
click at [242, 170] on label "價格" at bounding box center [244, 170] width 9 height 6
click at [242, 171] on input "250" at bounding box center [248, 182] width 28 height 23
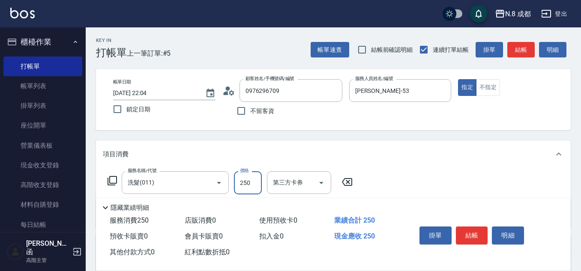
click at [244, 174] on div "價格 250 價格" at bounding box center [248, 182] width 28 height 23
type input "300"
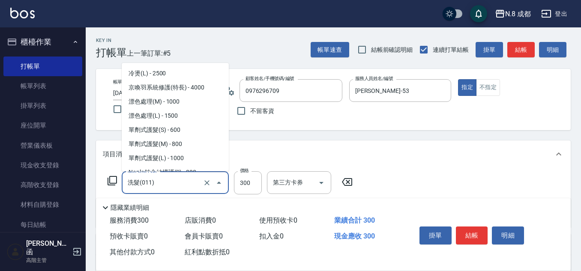
scroll to position [432, 0]
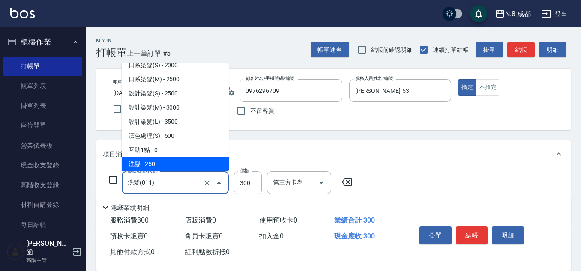
drag, startPoint x: 173, startPoint y: 182, endPoint x: 121, endPoint y: 191, distance: 53.4
click at [121, 191] on div "服務名稱/代號 洗髮(011) 服務名稱/代號 價格 300 價格 第三方卡券 第三方卡券" at bounding box center [230, 182] width 255 height 23
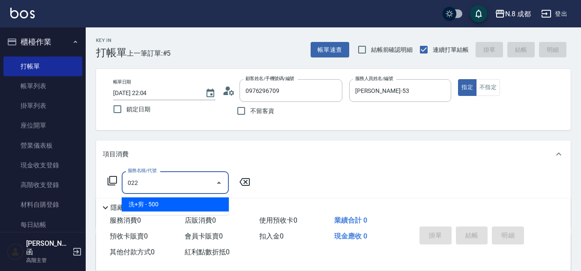
click at [167, 201] on span "洗+剪 - 500" at bounding box center [175, 204] width 107 height 14
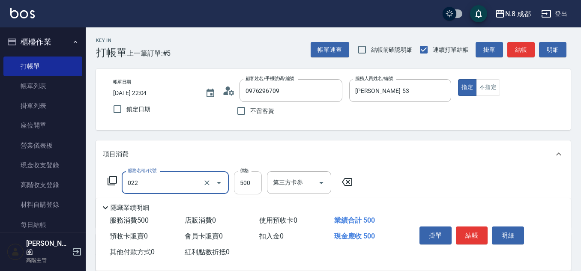
type input "洗+剪(022)"
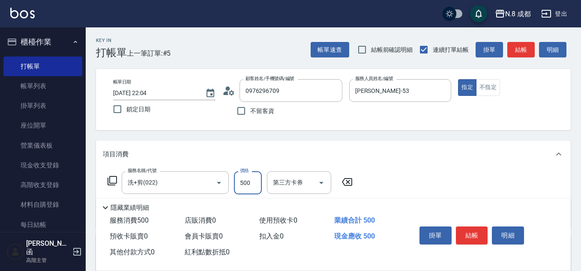
click at [240, 191] on input "500" at bounding box center [248, 182] width 28 height 23
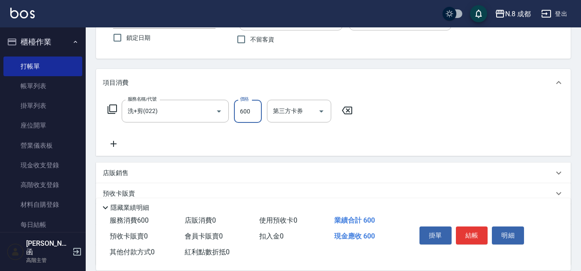
scroll to position [86, 0]
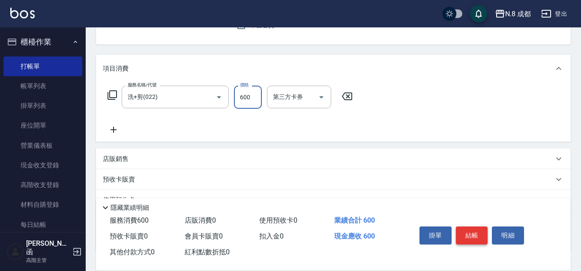
type input "600"
click at [474, 232] on button "結帳" at bounding box center [472, 236] width 32 height 18
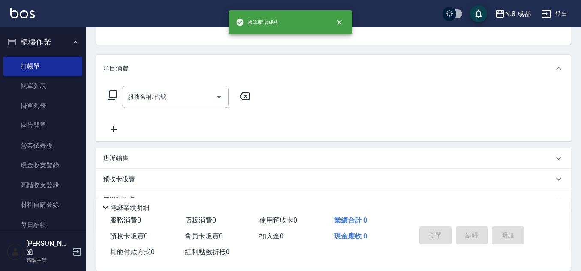
scroll to position [83, 0]
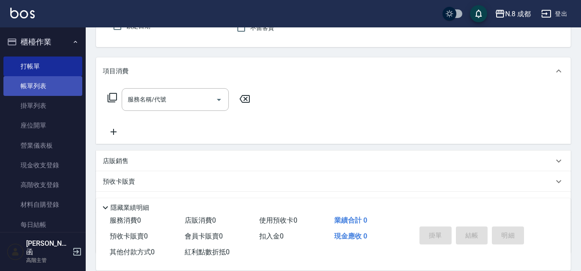
click at [72, 81] on link "帳單列表" at bounding box center [42, 86] width 79 height 20
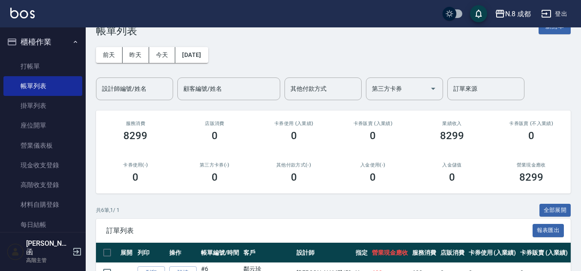
scroll to position [177, 0]
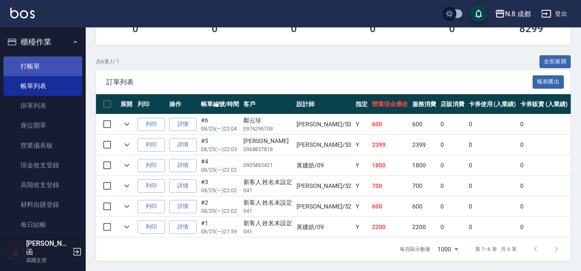
click at [47, 66] on link "打帳單" at bounding box center [42, 67] width 79 height 20
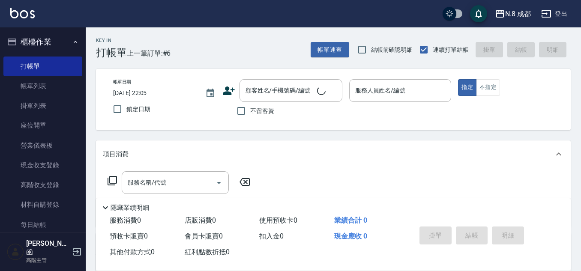
click at [277, 110] on div "不留客資" at bounding box center [282, 111] width 120 height 18
click at [277, 92] on input "顧客姓名/手機號碼/編號" at bounding box center [280, 90] width 74 height 15
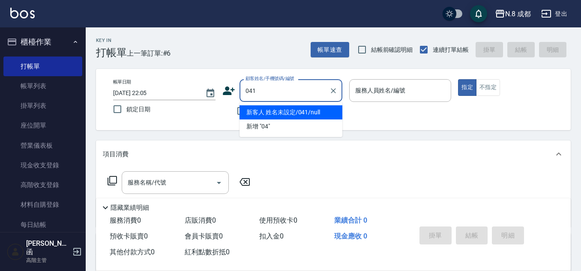
click at [278, 107] on li "新客人 姓名未設定/041/null" at bounding box center [290, 112] width 103 height 14
type input "新客人 姓名未設定/041/null"
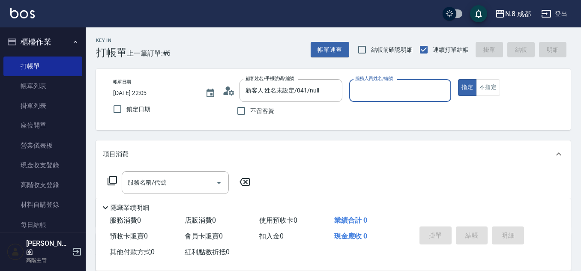
click at [280, 112] on div "不留客資" at bounding box center [282, 111] width 120 height 18
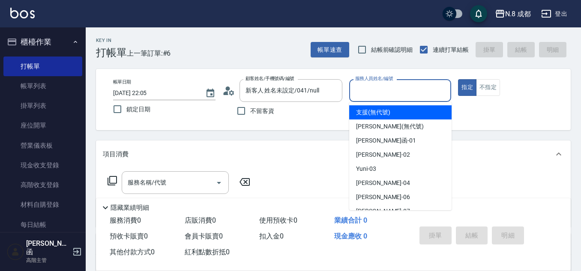
click at [409, 93] on input "服務人員姓名/編號" at bounding box center [400, 90] width 95 height 15
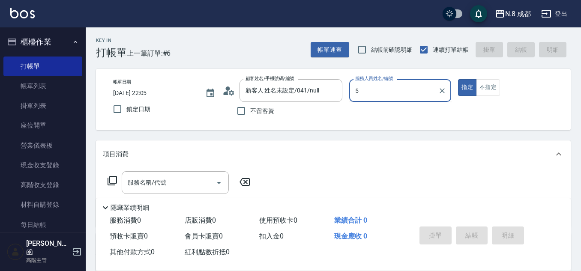
drag, startPoint x: 383, startPoint y: 84, endPoint x: 351, endPoint y: 88, distance: 32.3
click at [351, 88] on div "5 服務人員姓名/編號" at bounding box center [400, 90] width 102 height 23
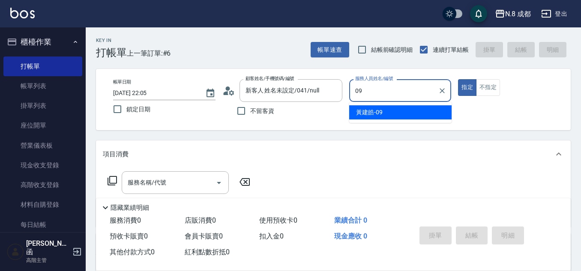
drag, startPoint x: 383, startPoint y: 107, endPoint x: 376, endPoint y: 112, distance: 8.6
click at [382, 107] on div "[PERSON_NAME]-09" at bounding box center [400, 112] width 102 height 14
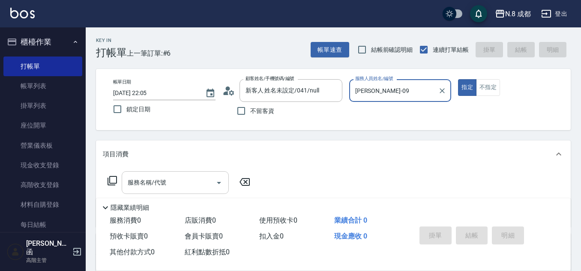
type input "[PERSON_NAME]-09"
click at [155, 188] on input "服務名稱/代號" at bounding box center [168, 182] width 87 height 15
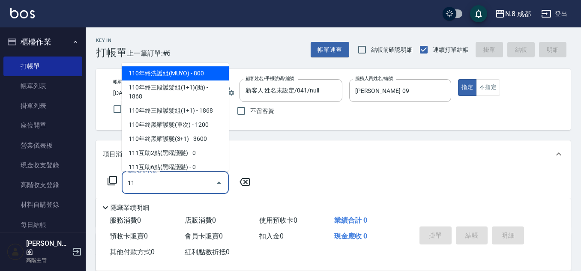
click at [110, 194] on div "Key In 打帳單 上一筆訂單:#6 帳單速查 結帳前確認明細 連續打單結帳 掛單 結帳 明細 帳單日期 [DATE] 22:05 鎖定日期 顧客姓名/手機…" at bounding box center [333, 222] width 495 height 391
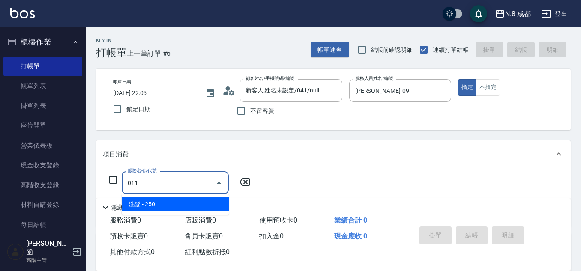
click at [162, 206] on span "洗髮 - 250" at bounding box center [175, 204] width 107 height 14
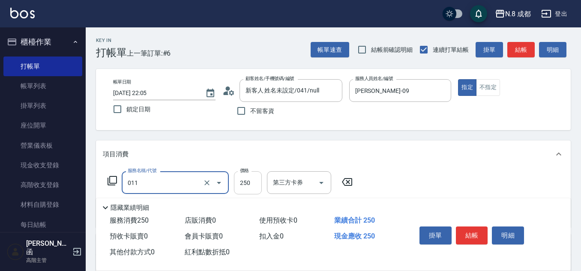
type input "洗髮(011)"
click at [250, 185] on input "250" at bounding box center [248, 182] width 28 height 23
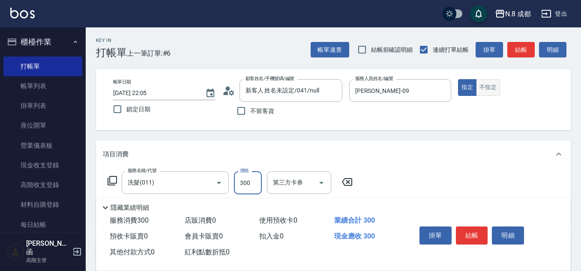
type input "300"
click at [492, 92] on button "不指定" at bounding box center [488, 87] width 24 height 17
click at [466, 235] on button "結帳" at bounding box center [472, 236] width 32 height 18
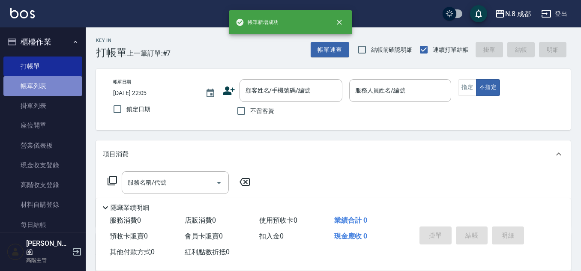
click at [45, 83] on link "帳單列表" at bounding box center [42, 86] width 79 height 20
